Goal: Register for event/course

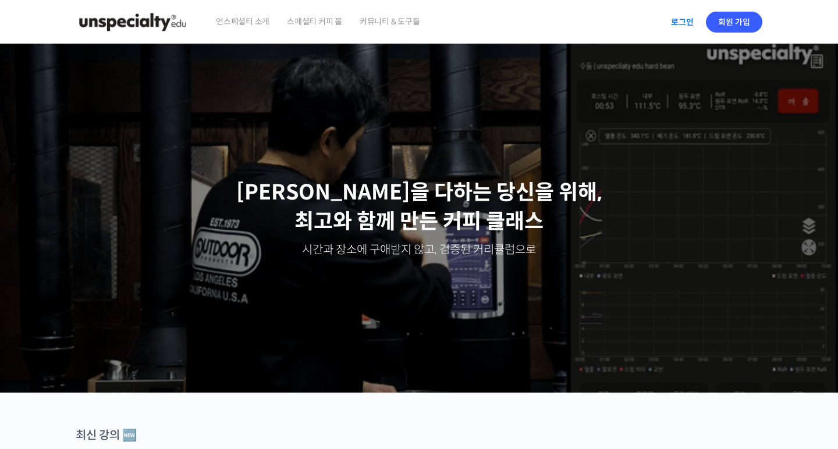
click at [677, 24] on link "로그인" at bounding box center [682, 22] width 37 height 27
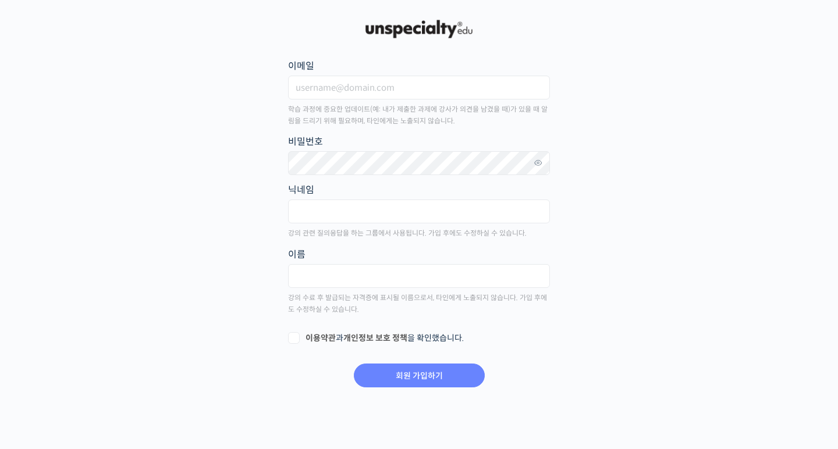
click at [659, 120] on main "회원 가입하기 or 로그인 이메일 학습 과정에 중요한 업데이트(예: 내가 제출한 과제에 강사가 의견을 남겼을 때)가 있을 때 알림을 드리기 위…" at bounding box center [419, 202] width 687 height 371
click at [476, 90] on input "이메일" at bounding box center [419, 88] width 262 height 24
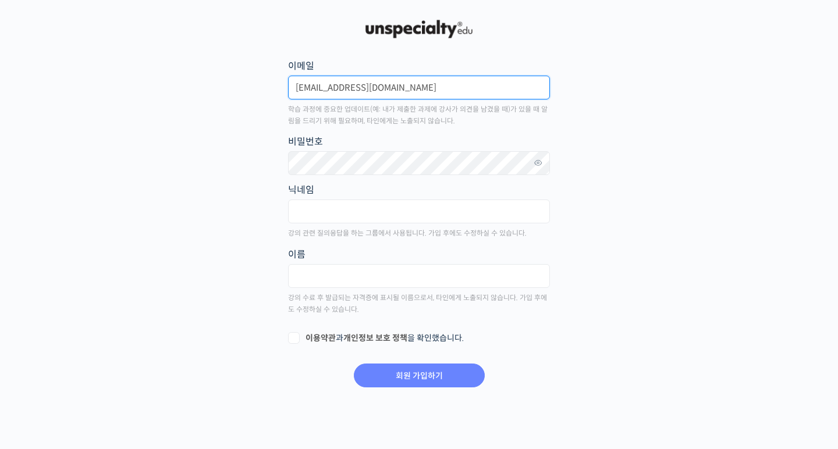
type input "kimjs292@gmail.com"
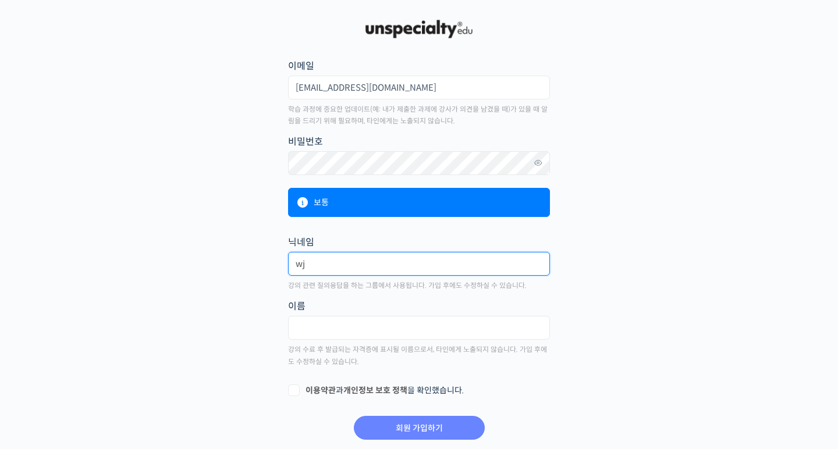
type input "w"
type input "도"
type input "도무스"
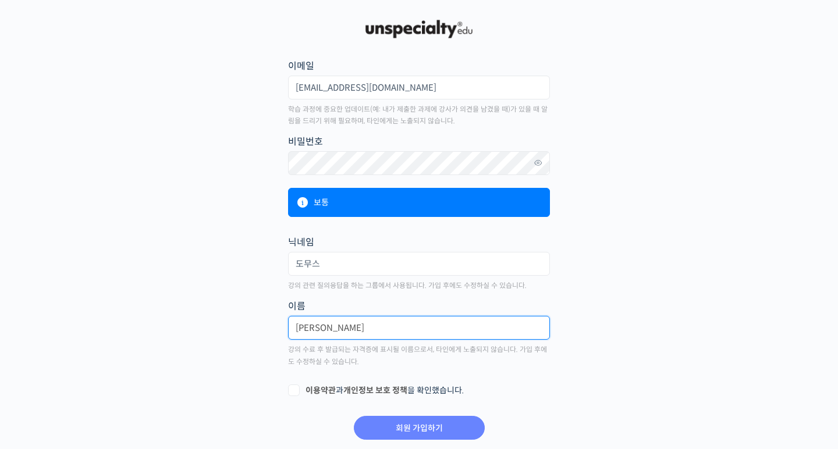
type input "김재섭"
click at [220, 361] on main "회원 가입하기 or 로그인 이메일 kimjs292@gmail.com 학습 과정에 중요한 업데이트(예: 내가 제출한 과제에 강사가 의견을 남겼을…" at bounding box center [419, 229] width 687 height 424
click at [299, 390] on label "이용약관 과 개인정보 보호 정책 을 확인했습니다." at bounding box center [419, 391] width 262 height 12
click at [296, 390] on input "이용약관 과 개인정보 보호 정책 을 확인했습니다." at bounding box center [292, 389] width 8 height 8
checkbox input "true"
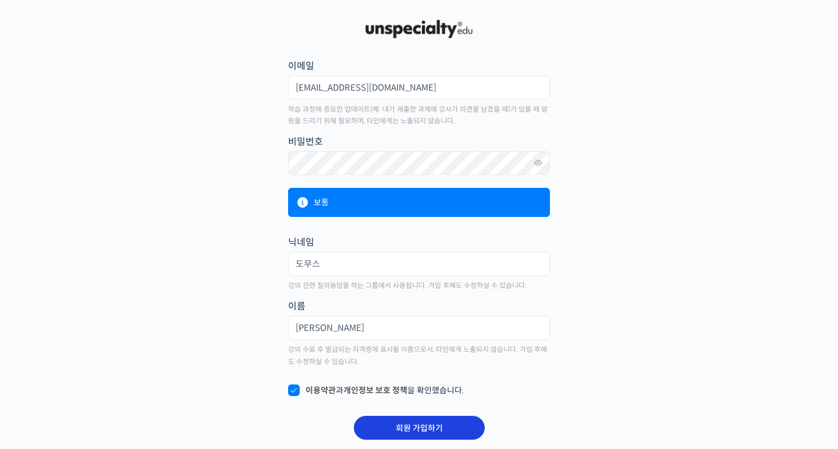
click at [375, 433] on input "회원 가입하기" at bounding box center [419, 428] width 131 height 24
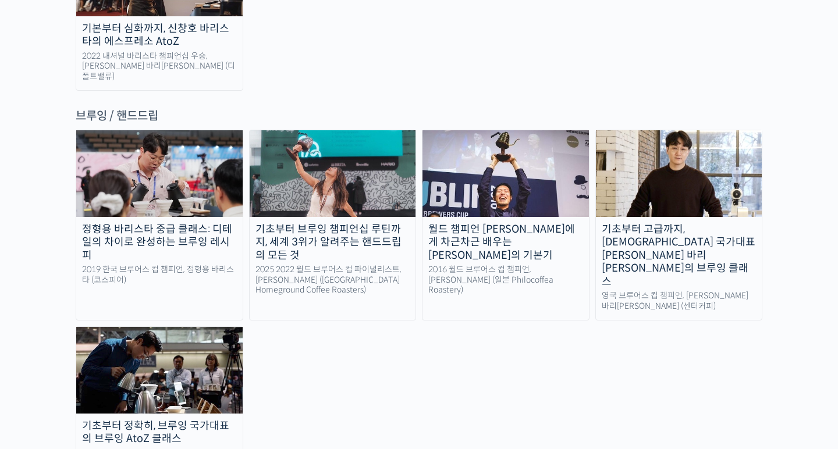
scroll to position [1917, 0]
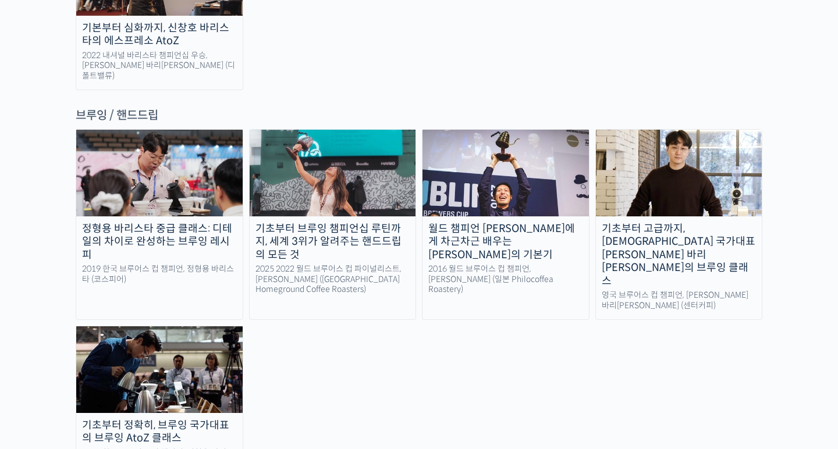
click at [527, 222] on div "월드 챔피언 [PERSON_NAME]에게 차근차근 배우는 [PERSON_NAME]의 기본기" at bounding box center [506, 242] width 166 height 40
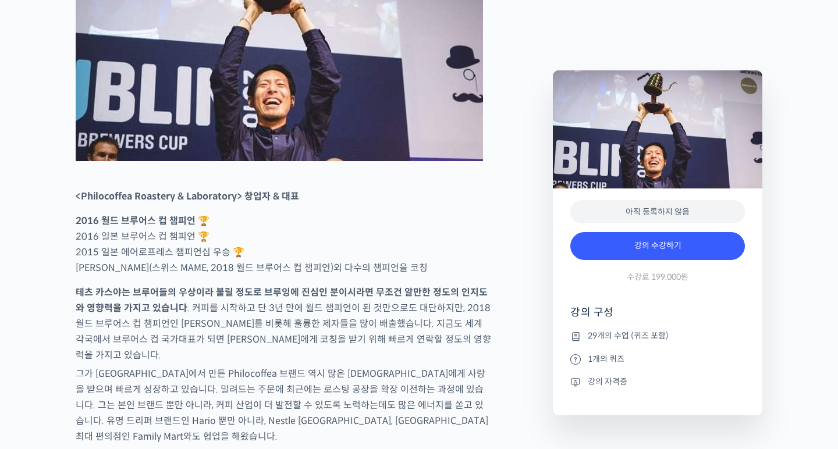
scroll to position [580, 0]
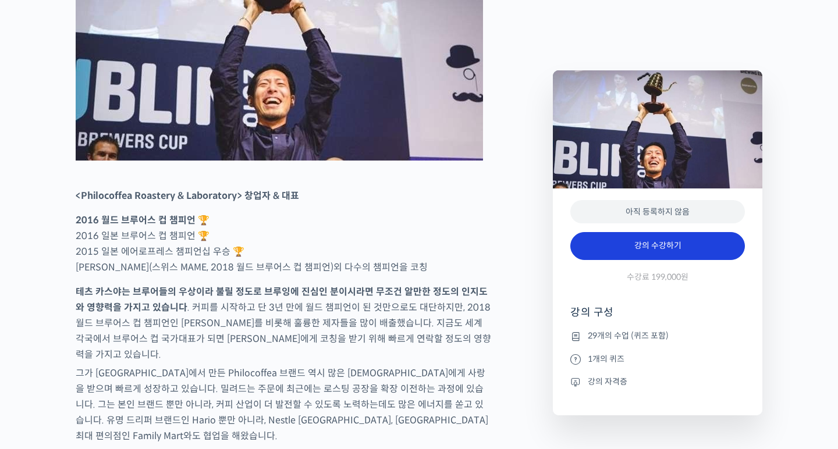
click at [619, 249] on link "강의 수강하기" at bounding box center [657, 246] width 175 height 28
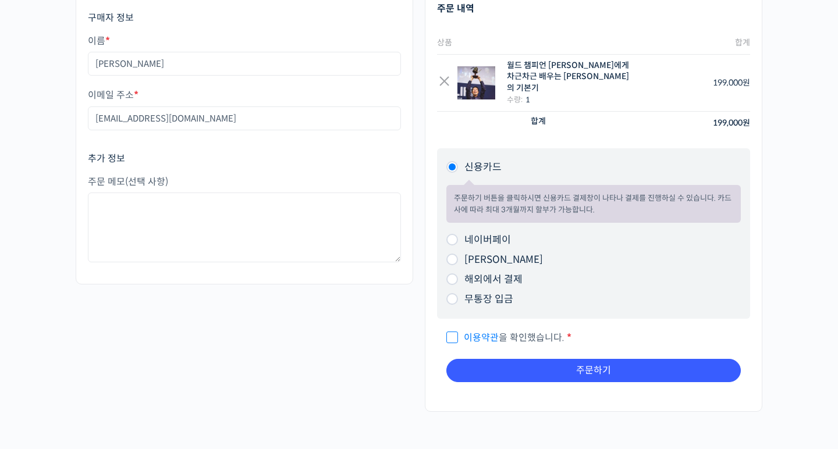
scroll to position [133, 0]
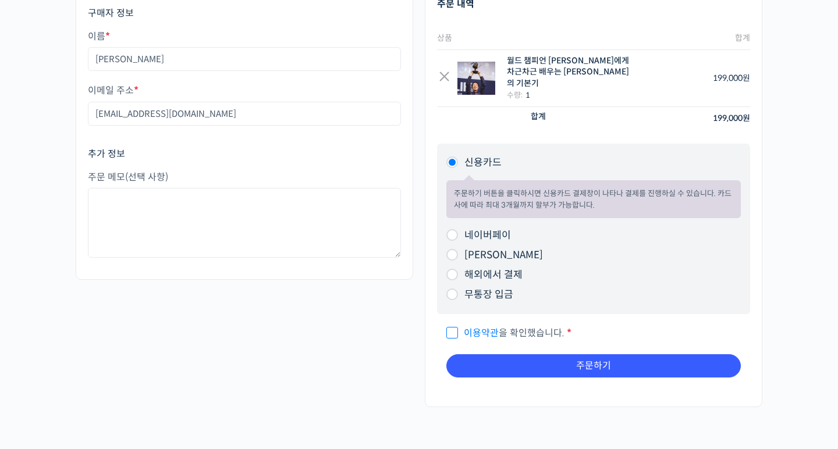
click at [454, 327] on span "이용약관 을 확인했습니다." at bounding box center [505, 333] width 118 height 12
click at [454, 324] on input "이용약관 을 확인했습니다. *" at bounding box center [450, 328] width 8 height 8
checkbox input "true"
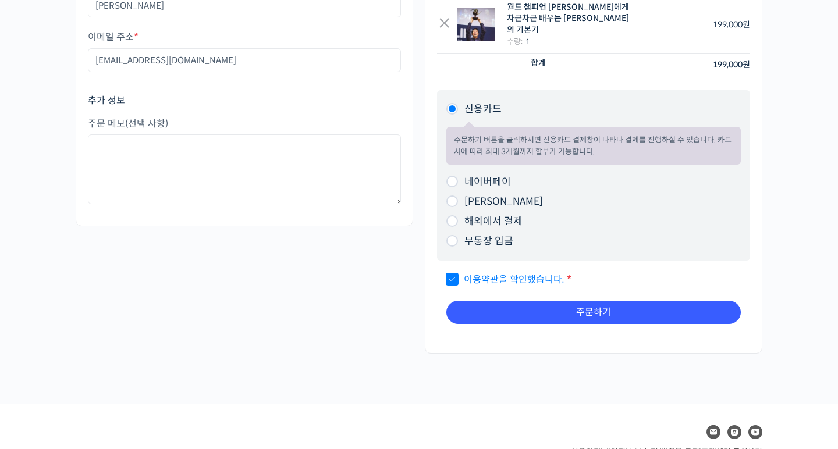
scroll to position [189, 0]
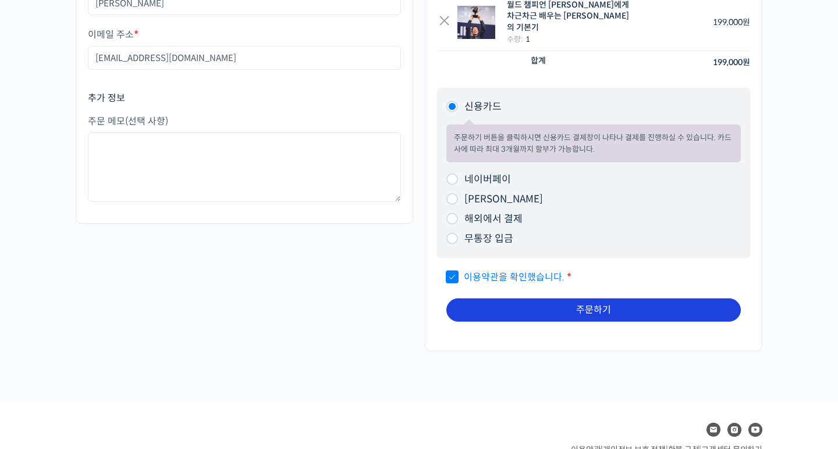
click at [494, 299] on button "주문하기" at bounding box center [593, 310] width 295 height 23
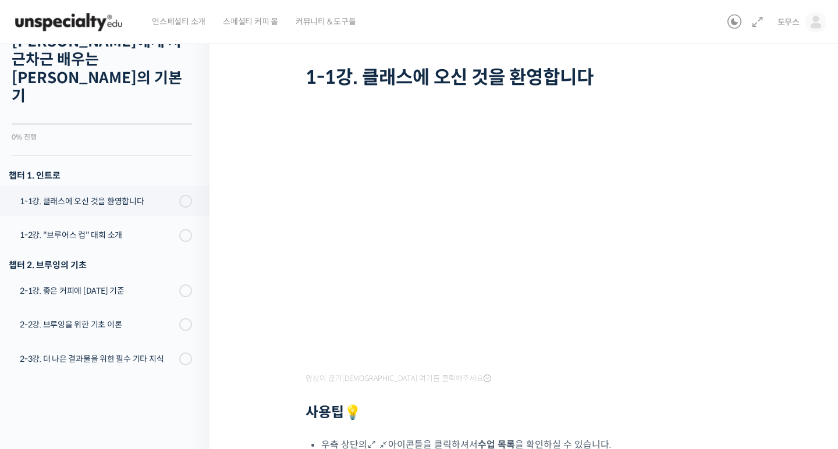
click at [246, 184] on div "월드 챔피언 테츠 카스야에게 차근차근 배우는 브루잉의 기본기 1-1강. 클래스에 오신 것을 환영합니다 진행 중 수업 1 / 29 진행 중 20…" at bounding box center [527, 287] width 634 height 633
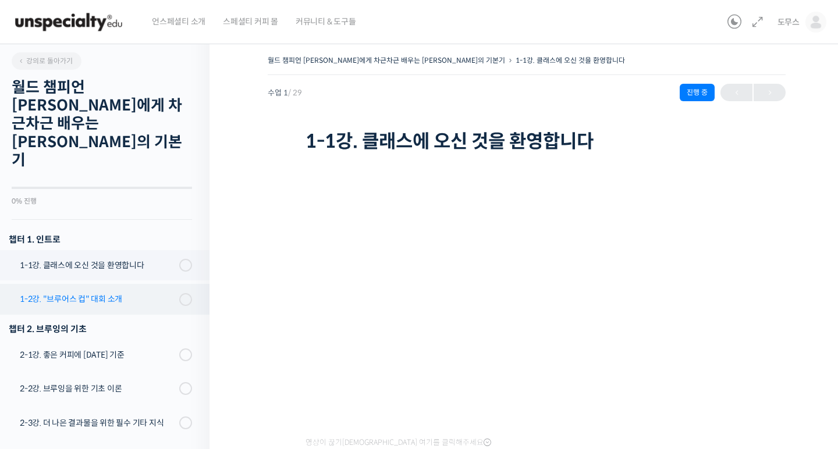
click at [144, 293] on div "1-2강. "브루어스 컵" 대회 소개" at bounding box center [98, 299] width 156 height 13
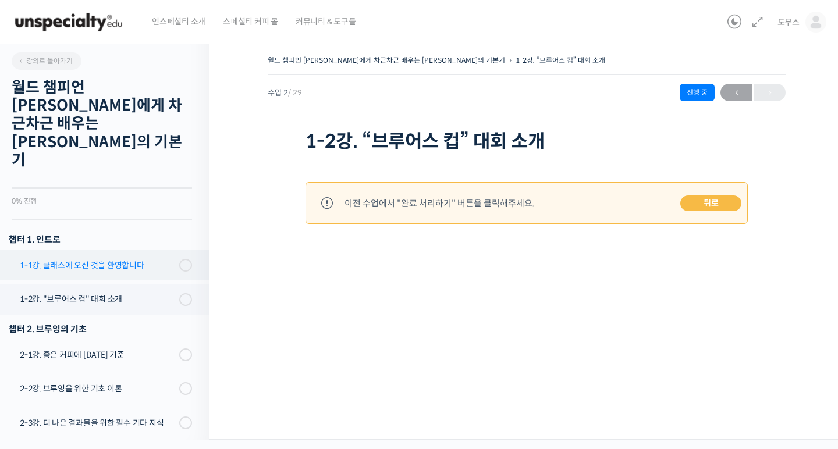
click at [145, 259] on div "1-1강. 클래스에 오신 것을 환영합니다" at bounding box center [98, 265] width 156 height 13
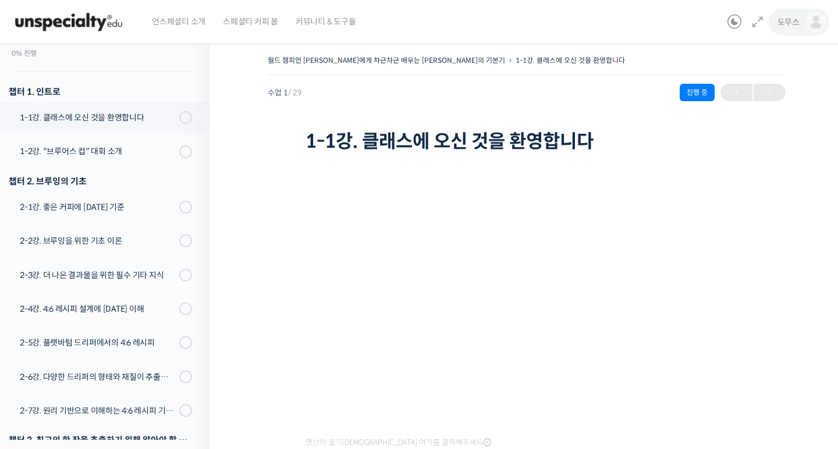
click at [788, 22] on span "도무스" at bounding box center [789, 22] width 22 height 10
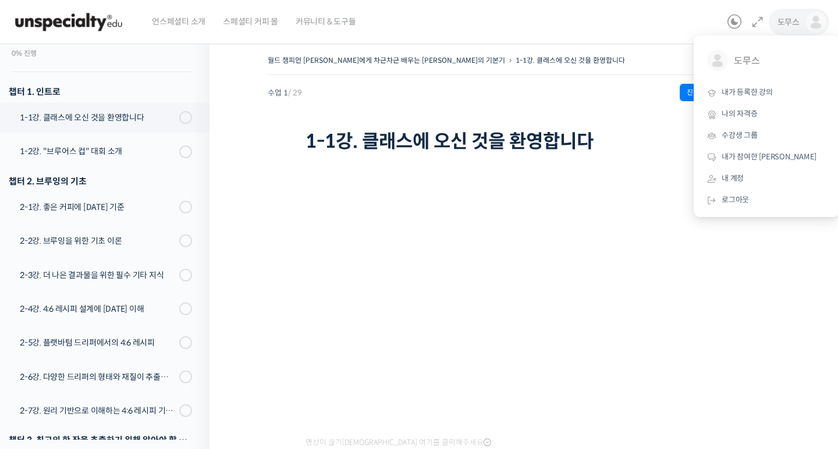
click at [788, 22] on span "도무스" at bounding box center [789, 22] width 22 height 10
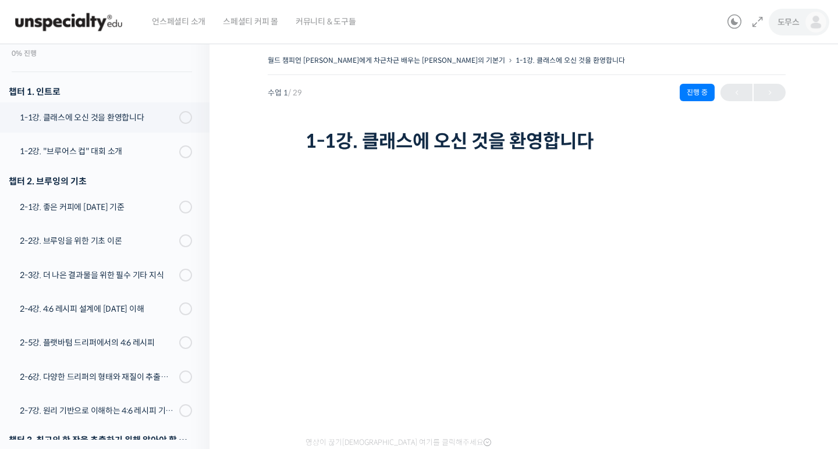
click at [791, 28] on link "도무스" at bounding box center [802, 22] width 49 height 44
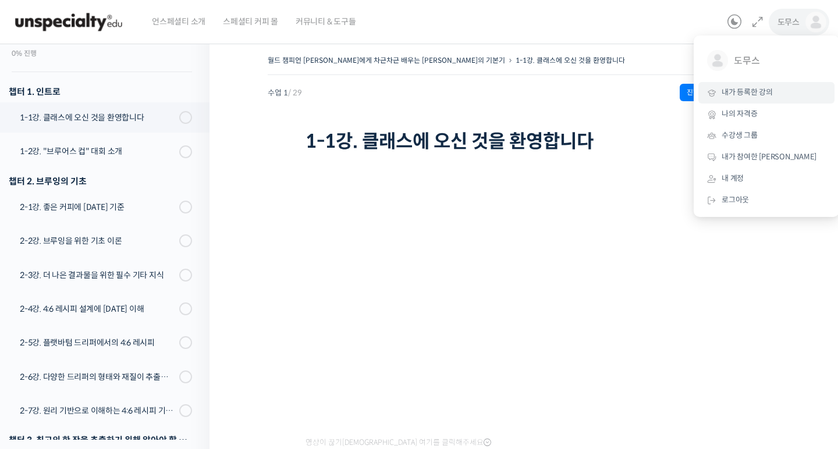
click at [764, 100] on link "내가 등록한 강의" at bounding box center [766, 93] width 136 height 22
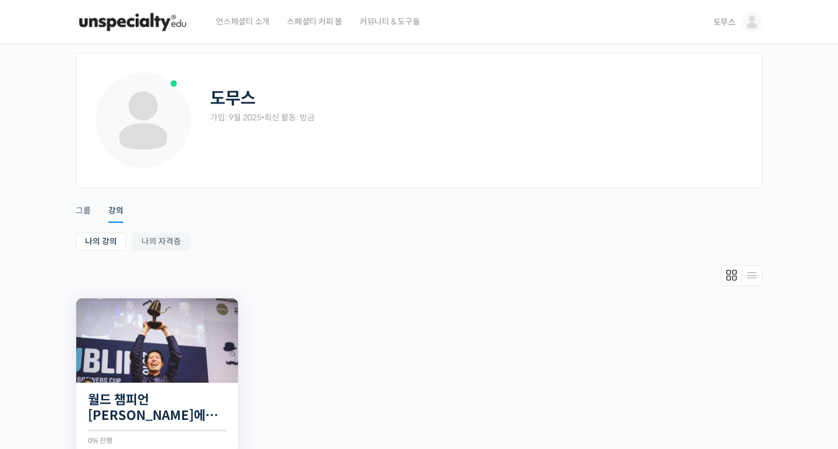
click at [167, 349] on img at bounding box center [157, 341] width 162 height 84
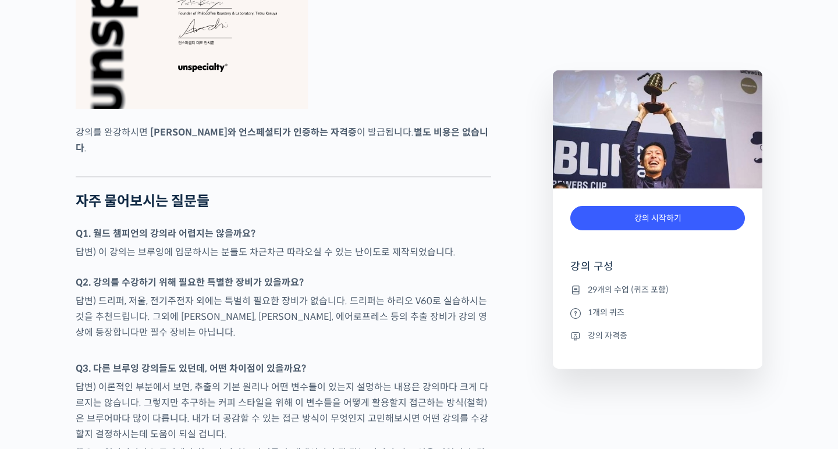
scroll to position [2203, 0]
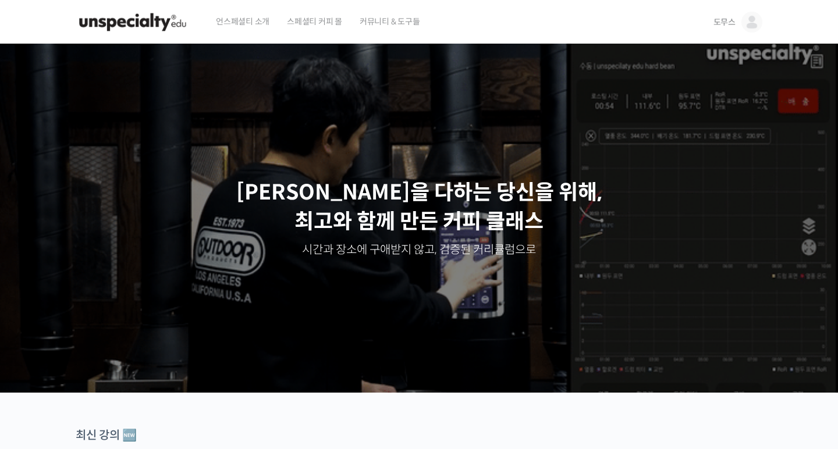
click at [752, 28] on img at bounding box center [751, 22] width 21 height 21
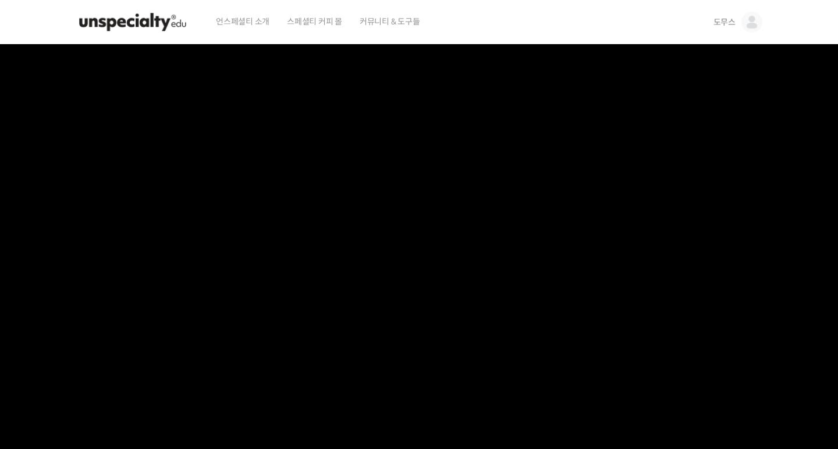
scroll to position [444, 0]
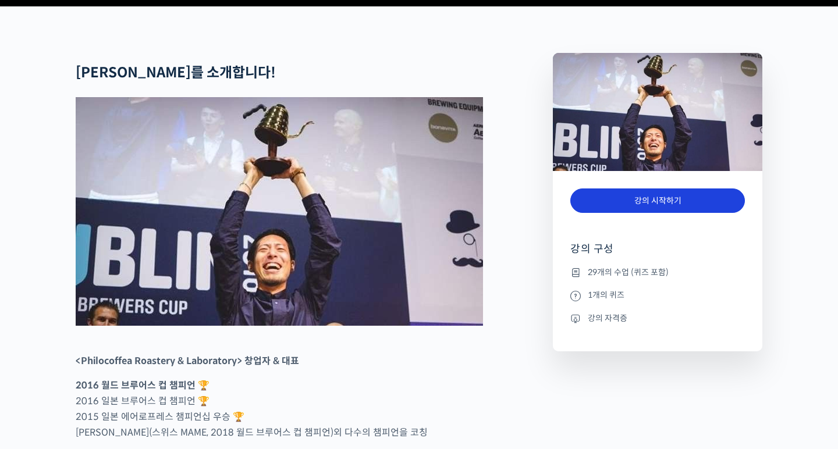
click at [590, 214] on link "강의 시작하기" at bounding box center [657, 201] width 175 height 25
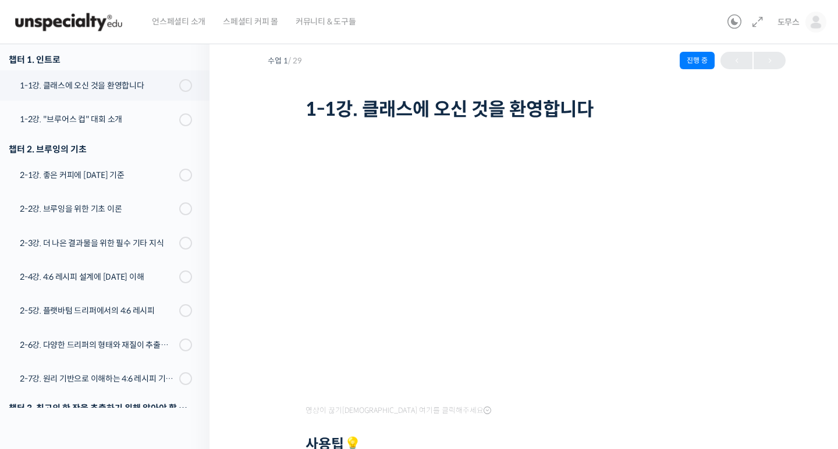
scroll to position [33, 0]
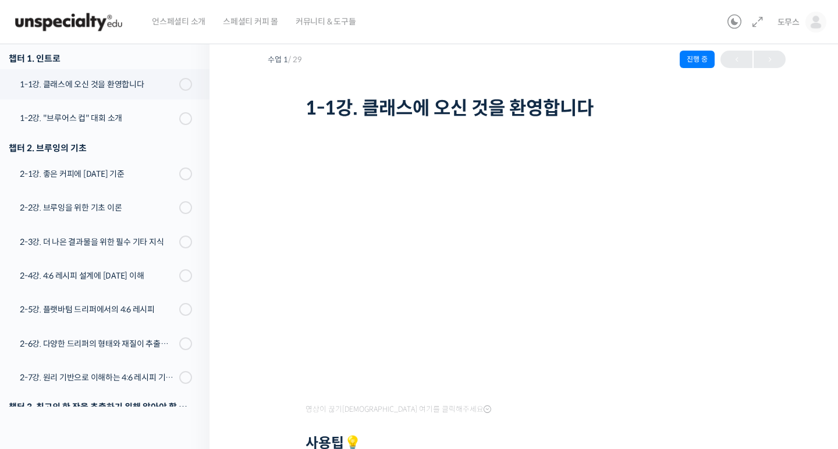
click at [778, 331] on div "월드 챔피언 테츠 카스야에게 차근차근 배우는 브루잉의 기본기 1-1강. 클래스에 오신 것을 환영합니다 진행 중 수업 1 / 29 진행 중 20…" at bounding box center [527, 314] width 518 height 591
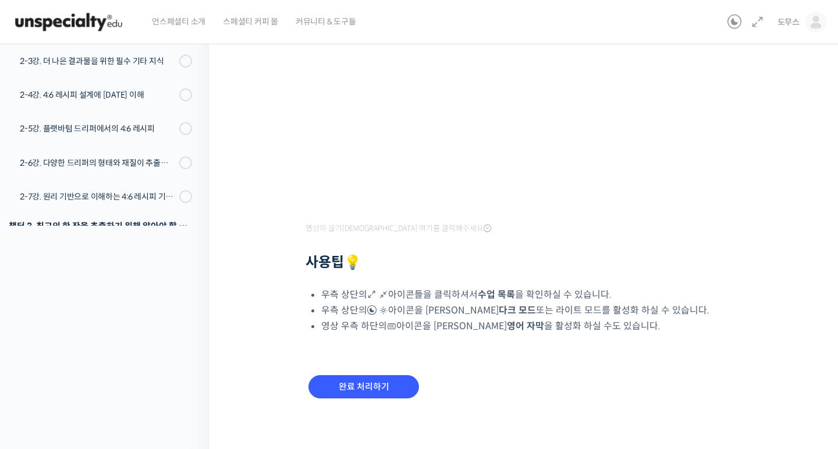
scroll to position [217, 0]
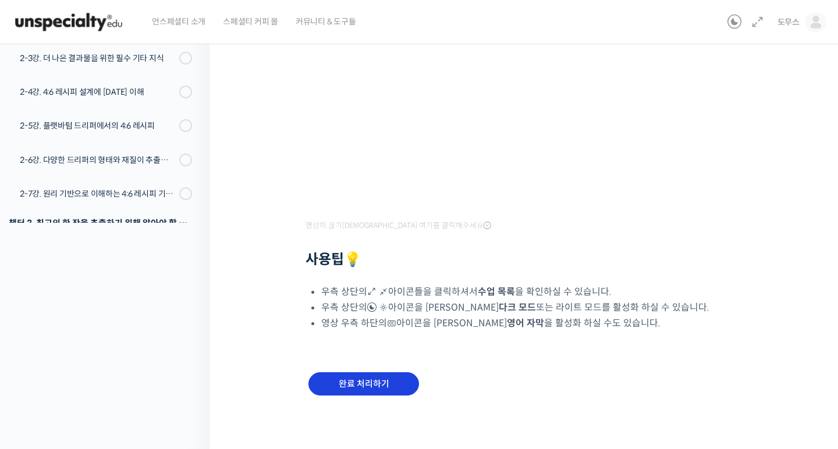
click at [382, 376] on input "완료 처리하기" at bounding box center [363, 384] width 111 height 24
click at [378, 387] on input "완료 처리하기" at bounding box center [363, 384] width 111 height 24
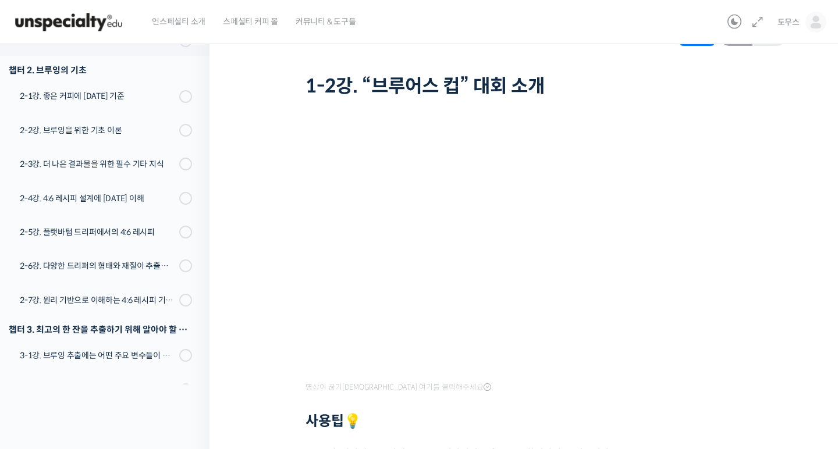
scroll to position [58, 0]
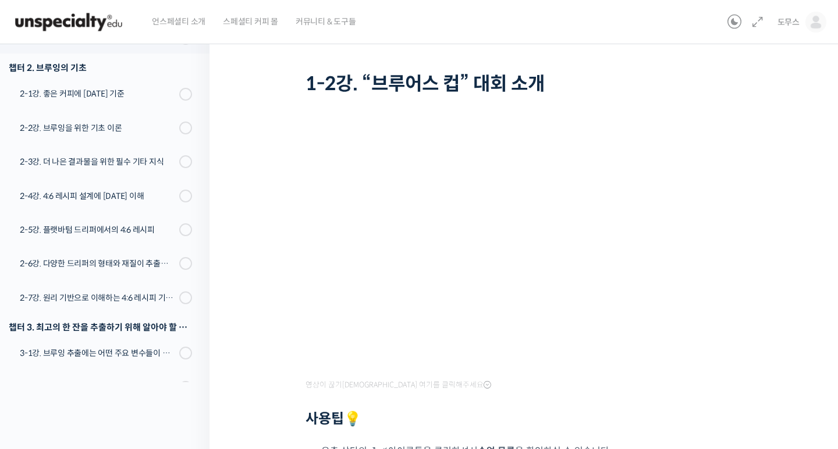
click at [716, 17] on div "언스페셜티 소개 스페셜티 커피 몰 커뮤니티 & 도구들" at bounding box center [433, 22] width 580 height 44
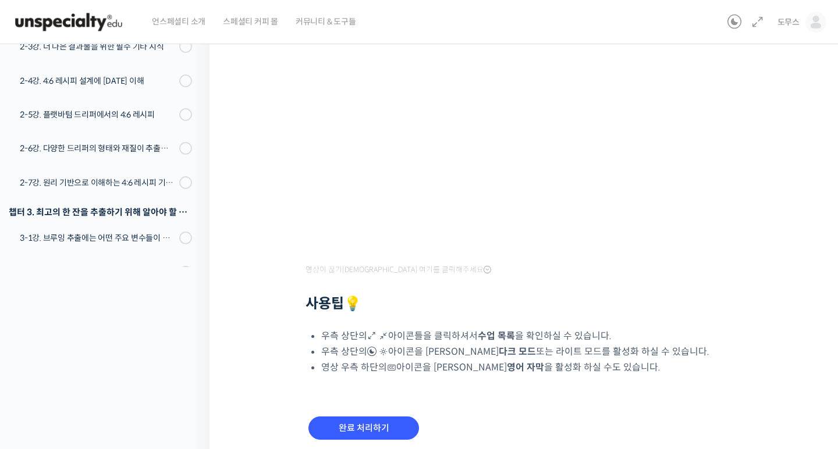
scroll to position [173, 0]
click at [372, 432] on input "완료 처리하기" at bounding box center [363, 429] width 111 height 24
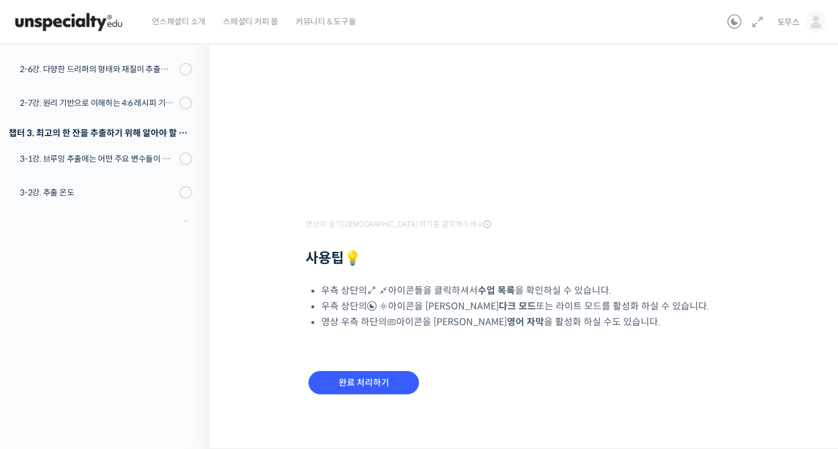
scroll to position [218, 0]
click at [390, 370] on div "완료 처리하기" at bounding box center [364, 393] width 116 height 48
click at [389, 382] on input "완료 처리하기" at bounding box center [363, 384] width 111 height 24
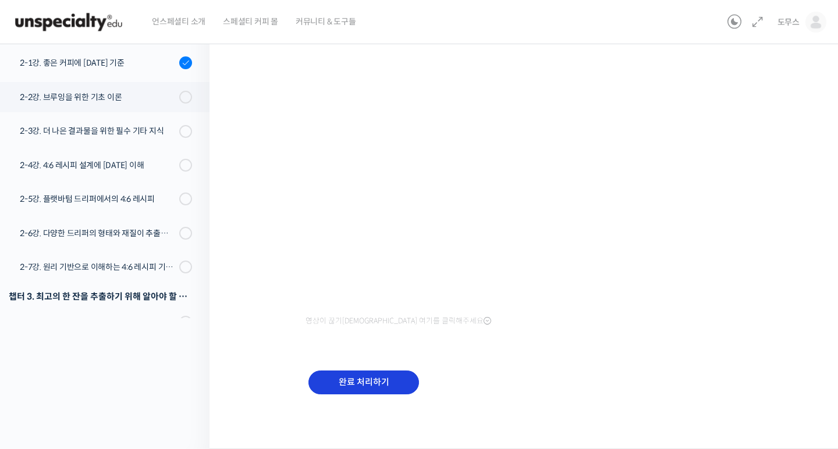
scroll to position [121, 0]
click at [353, 385] on input "완료 처리하기" at bounding box center [363, 383] width 111 height 24
